Goal: Register for event/course

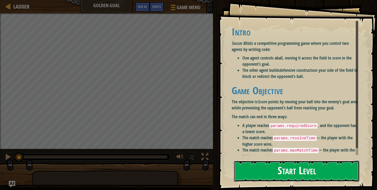
click at [274, 180] on button "Start Level" at bounding box center [296, 171] width 125 height 21
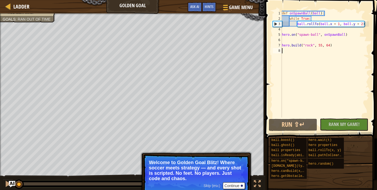
drag, startPoint x: 95, startPoint y: 186, endPoint x: 1, endPoint y: 196, distance: 94.1
click at [1, 0] on html "Ladder Golden Goal Game Menu Done Hints Ask AI 1 הההההההההההההההההההההההההההההה…" at bounding box center [188, 0] width 377 height 0
click at [228, 186] on button "Continue" at bounding box center [234, 186] width 22 height 7
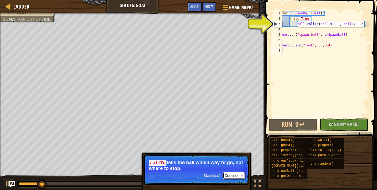
click at [233, 175] on button "Continue" at bounding box center [234, 175] width 22 height 7
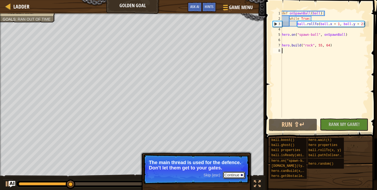
click at [236, 175] on button "Continue" at bounding box center [234, 175] width 22 height 7
click at [234, 173] on button "Continue" at bounding box center [234, 175] width 22 height 7
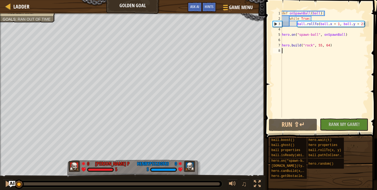
drag, startPoint x: 95, startPoint y: 185, endPoint x: 0, endPoint y: 183, distance: 94.6
click at [0, 183] on div "♫" at bounding box center [132, 183] width 265 height 16
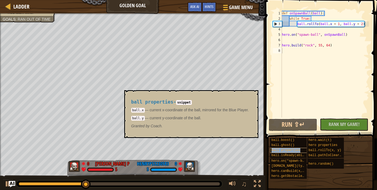
click at [278, 151] on span "ball properties" at bounding box center [286, 151] width 29 height 4
click at [255, 95] on button "×" at bounding box center [252, 96] width 4 height 7
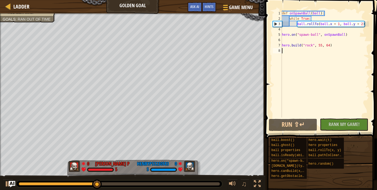
click at [278, 51] on div "8" at bounding box center [277, 50] width 9 height 5
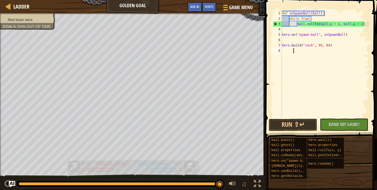
click at [233, 165] on div "Red team wins. Goals : Ran out of time 0 [PERSON_NAME] P 5 0 HenryP53230583 5 ♫…" at bounding box center [188, 101] width 377 height 177
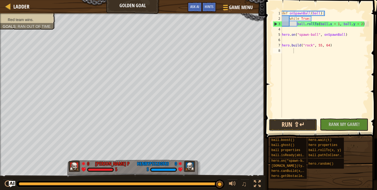
click at [296, 127] on button "Run ⇧↵" at bounding box center [293, 125] width 48 height 12
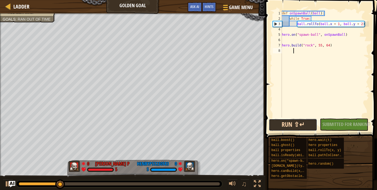
click at [285, 122] on button "Run ⇧↵" at bounding box center [293, 125] width 48 height 12
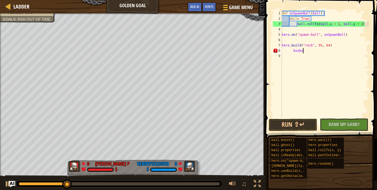
type textarea "b"
type textarea "[DOMAIN_NAME]("rock", 5"
click at [279, 51] on div "8" at bounding box center [277, 50] width 9 height 5
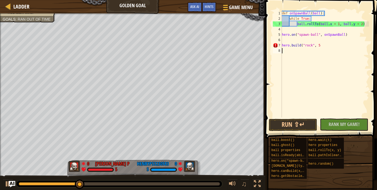
click at [310, 44] on div "def onSpawnBall ( ball ) : while True : ball . rollTo ( ball . x + 1 , ball . y…" at bounding box center [325, 70] width 88 height 118
type textarea "[DOMAIN_NAME]("rock", 5"
click at [362, 45] on span "..." at bounding box center [362, 44] width 7 height 5
click at [339, 49] on div "def onSpawnBall ( ball ) : while True : ball . rollTo ( ball . x + 1 , ball . y…" at bounding box center [325, 70] width 88 height 118
click at [342, 122] on span "Rank My Game!" at bounding box center [344, 124] width 31 height 7
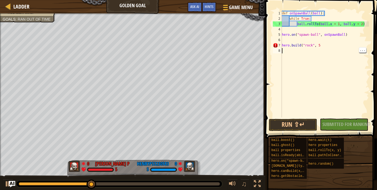
click at [339, 126] on div "No New Code to Rank Rank My Game! Submitting... Submitted for Ranking Failed to…" at bounding box center [341, 125] width 48 height 12
click at [213, 6] on span "Hints" at bounding box center [209, 6] width 9 height 5
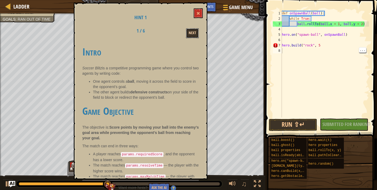
click at [195, 32] on button "Next" at bounding box center [192, 33] width 13 height 10
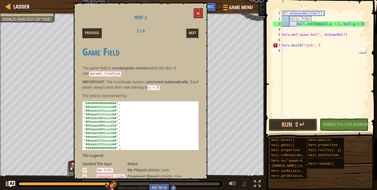
click at [195, 30] on button "Next" at bounding box center [192, 33] width 13 height 10
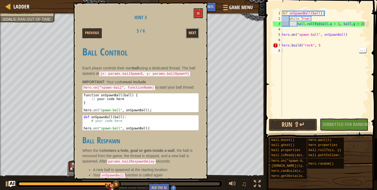
click at [194, 30] on button "Next" at bounding box center [192, 33] width 13 height 10
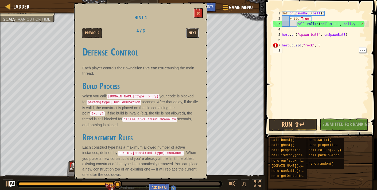
click at [194, 30] on button "Next" at bounding box center [192, 33] width 13 height 10
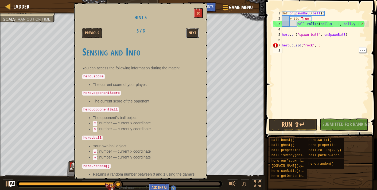
click at [194, 30] on button "Next" at bounding box center [192, 33] width 13 height 10
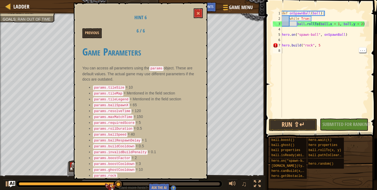
click at [194, 30] on div "Previous 6 / 6" at bounding box center [140, 33] width 125 height 10
click at [200, 16] on button at bounding box center [198, 13] width 9 height 10
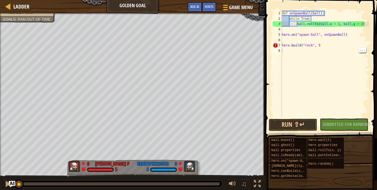
drag, startPoint x: 131, startPoint y: 182, endPoint x: 0, endPoint y: 189, distance: 131.4
click at [0, 189] on div "♫" at bounding box center [132, 183] width 265 height 16
click at [9, 182] on img "Ask AI" at bounding box center [12, 184] width 7 height 7
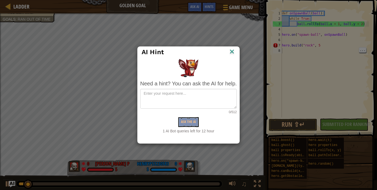
click at [226, 53] on div "AI Hint" at bounding box center [189, 52] width 94 height 8
click at [229, 54] on img at bounding box center [231, 52] width 7 height 8
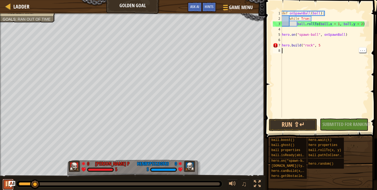
click at [5, 184] on div at bounding box center [8, 184] width 7 height 7
click at [377, 104] on div "Ladder Golden Goal Game Menu Done Hints Ask AI 1 הההההההההההההההההההההההההההההה…" at bounding box center [188, 95] width 377 height 190
click at [49, 121] on div "copy 25, 53" at bounding box center [58, 121] width 45 height 11
drag, startPoint x: 276, startPoint y: 52, endPoint x: 278, endPoint y: 50, distance: 3.2
click at [278, 50] on div "8" at bounding box center [277, 50] width 9 height 5
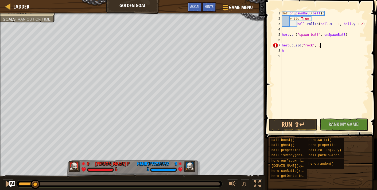
click at [365, 44] on div "def onSpawnBall ( ball ) : while True : ball . rollTo ( ball . x + 1 , ball . y…" at bounding box center [325, 70] width 88 height 118
click at [281, 52] on div "8" at bounding box center [277, 50] width 9 height 5
type textarea "h"
type textarea "ho"
type textarea "hol"
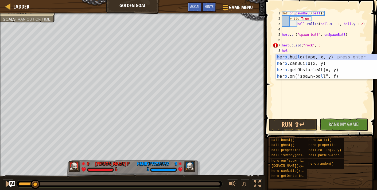
click at [328, 88] on div "def onSpawnBall ( ball ) : while True : ball . rollTo ( ball . x + 1 , ball . y…" at bounding box center [325, 70] width 88 height 118
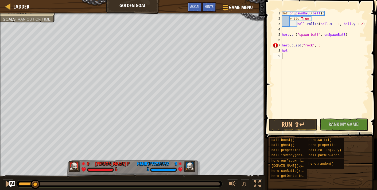
click at [328, 88] on div "def onSpawnBall ( ball ) : while True : ball . rollTo ( ball . x + 1 , ball . y…" at bounding box center [325, 70] width 88 height 118
type textarea "hole"
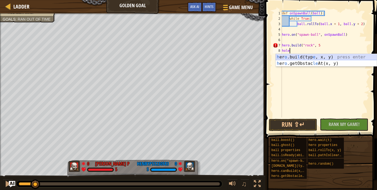
click at [301, 56] on div "h [PERSON_NAME][PERSON_NAME](typ e , x, y) press enter h [PERSON_NAME]getObstac…" at bounding box center [326, 67] width 101 height 26
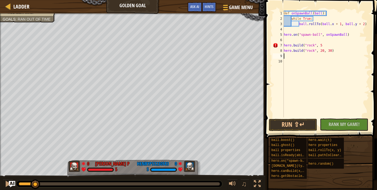
scroll to position [2, 0]
click at [8, 178] on div "♫" at bounding box center [132, 183] width 265 height 16
click at [4, 186] on button at bounding box center [8, 184] width 11 height 11
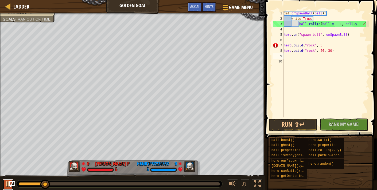
click at [12, 188] on button at bounding box center [8, 184] width 11 height 11
click at [296, 23] on div "def onSpawnBall ( ball ) : while True : ball . rollTo ( ball . x + 1 , ball . y…" at bounding box center [326, 70] width 87 height 118
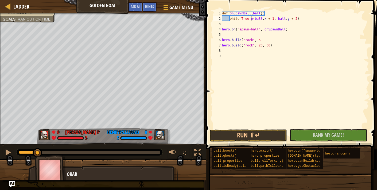
scroll to position [2, 3]
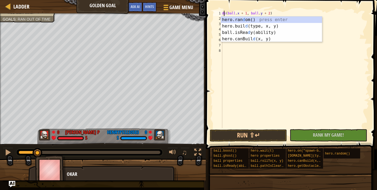
type textarea "o(ball.x + 1, ball.y + 2)"
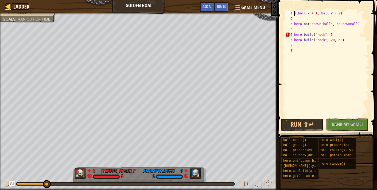
click at [7, 6] on div at bounding box center [8, 6] width 7 height 7
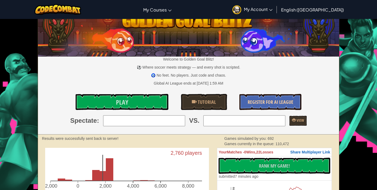
scroll to position [13, 0]
click at [270, 99] on span "Register for AI League" at bounding box center [271, 102] width 46 height 7
